Goal: Entertainment & Leisure: Consume media (video, audio)

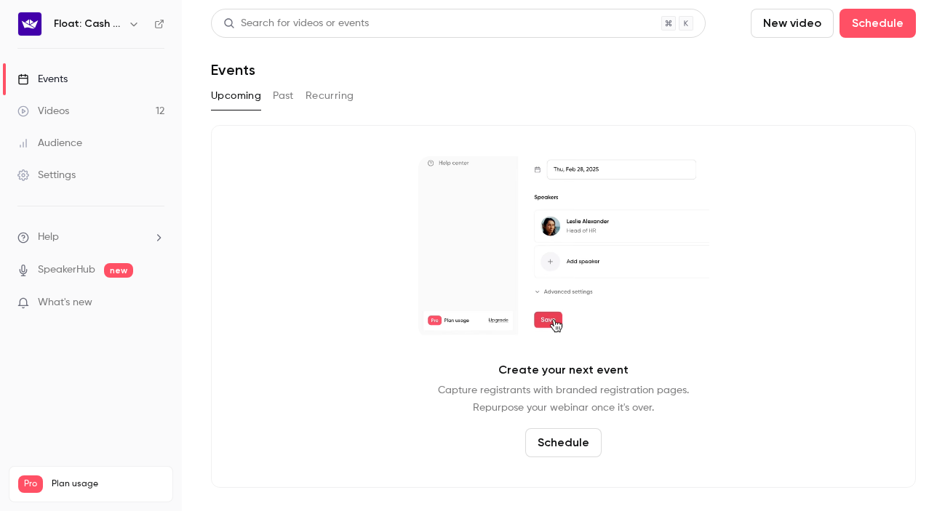
click at [93, 109] on link "Videos 12" at bounding box center [91, 111] width 182 height 32
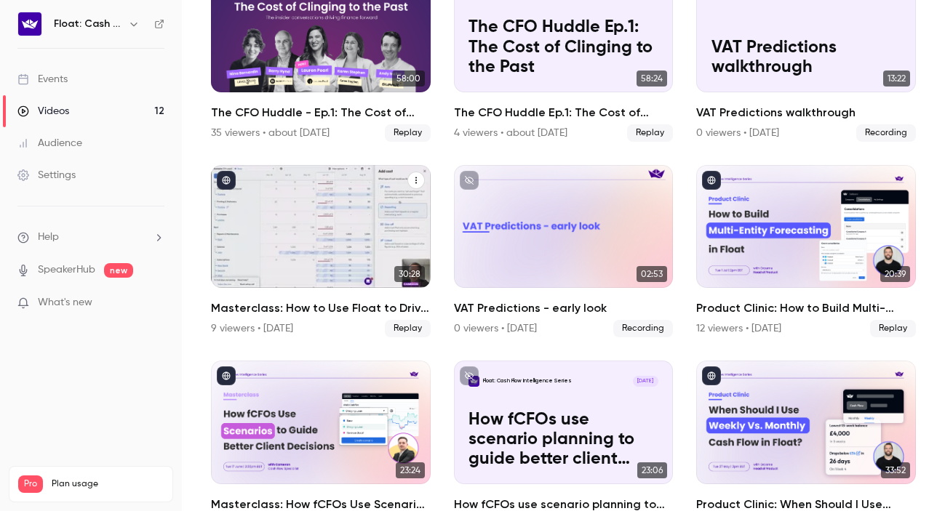
scroll to position [168, 0]
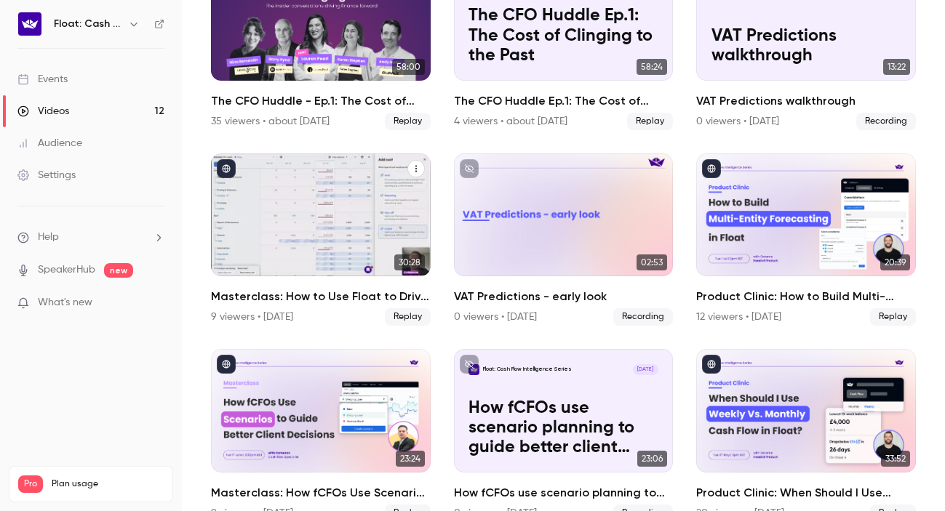
click at [342, 295] on h2 "Masterclass: How to Use Float to Drive Smarter Cash Flow Decisions" at bounding box center [321, 296] width 220 height 17
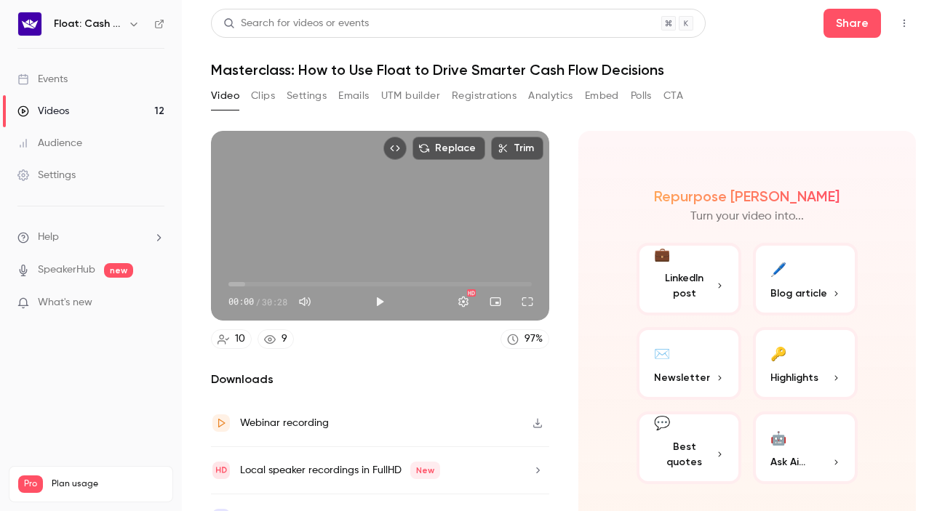
click at [28, 23] on img at bounding box center [29, 23] width 23 height 23
click at [159, 27] on icon at bounding box center [159, 24] width 9 height 9
